Goal: Information Seeking & Learning: Learn about a topic

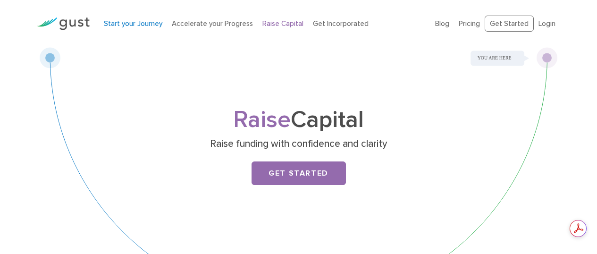
click at [139, 26] on link "Start your Journey" at bounding box center [133, 23] width 59 height 8
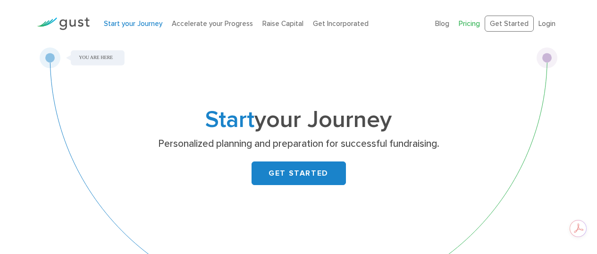
click at [463, 26] on link "Pricing" at bounding box center [469, 23] width 21 height 8
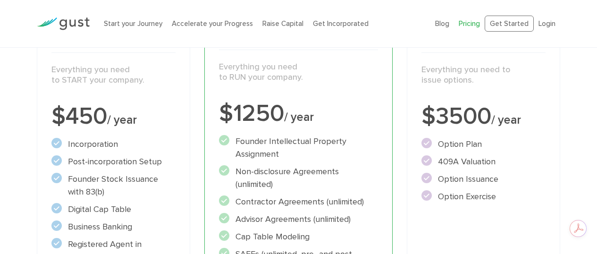
scroll to position [164, 0]
